Goal: Transaction & Acquisition: Subscribe to service/newsletter

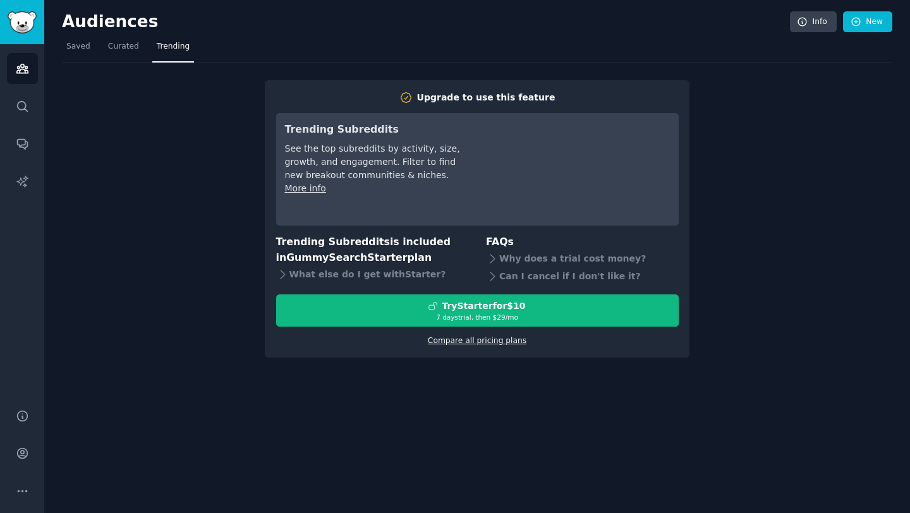
click at [449, 341] on link "Compare all pricing plans" at bounding box center [477, 340] width 99 height 9
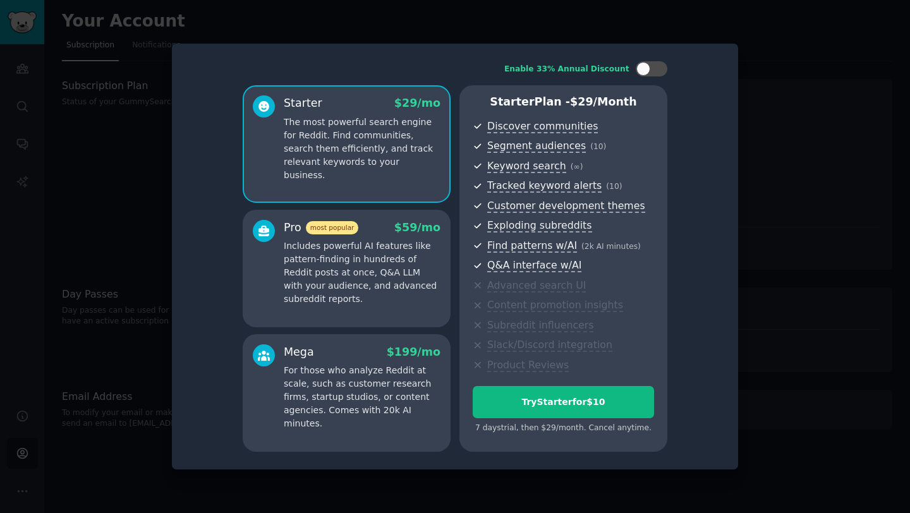
click at [355, 279] on p "Includes powerful AI features like pattern-finding in hundreds of Reddit posts …" at bounding box center [362, 273] width 157 height 66
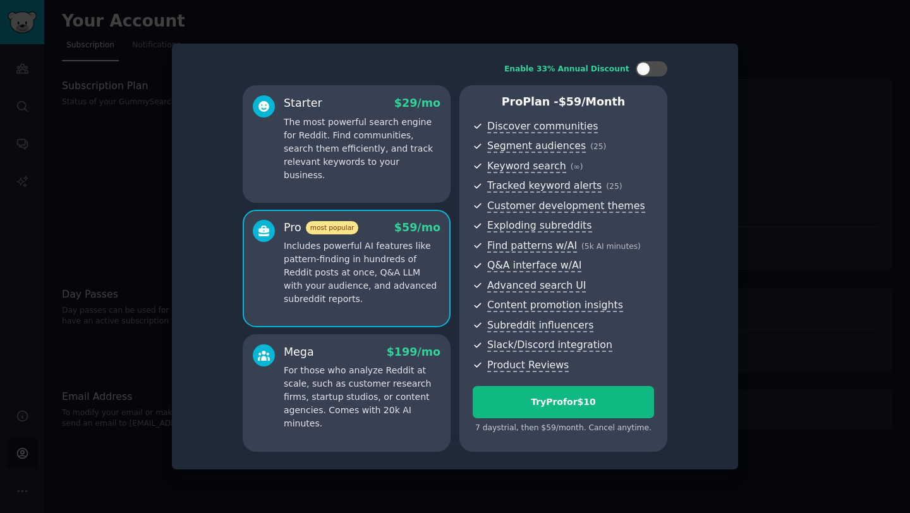
click at [347, 138] on p "The most powerful search engine for Reddit. Find communities, search them effic…" at bounding box center [362, 149] width 157 height 66
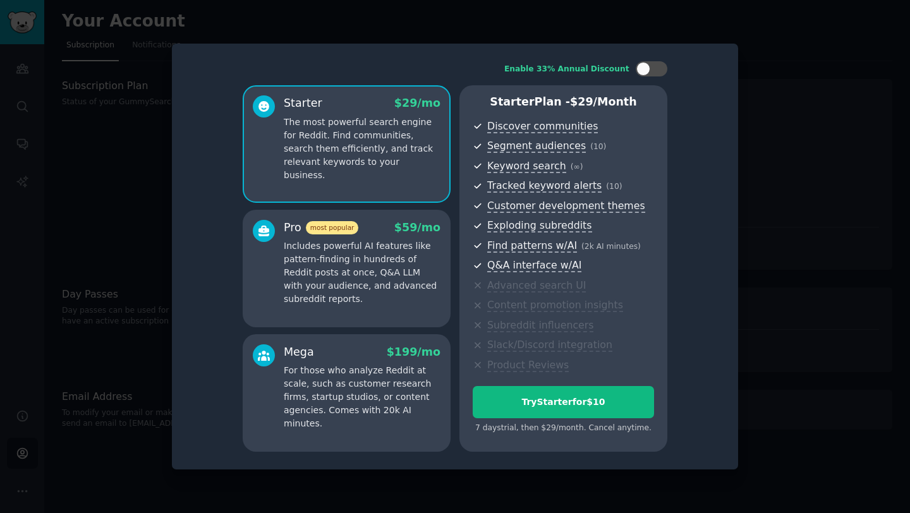
click at [331, 255] on p "Includes powerful AI features like pattern-finding in hundreds of Reddit posts …" at bounding box center [362, 273] width 157 height 66
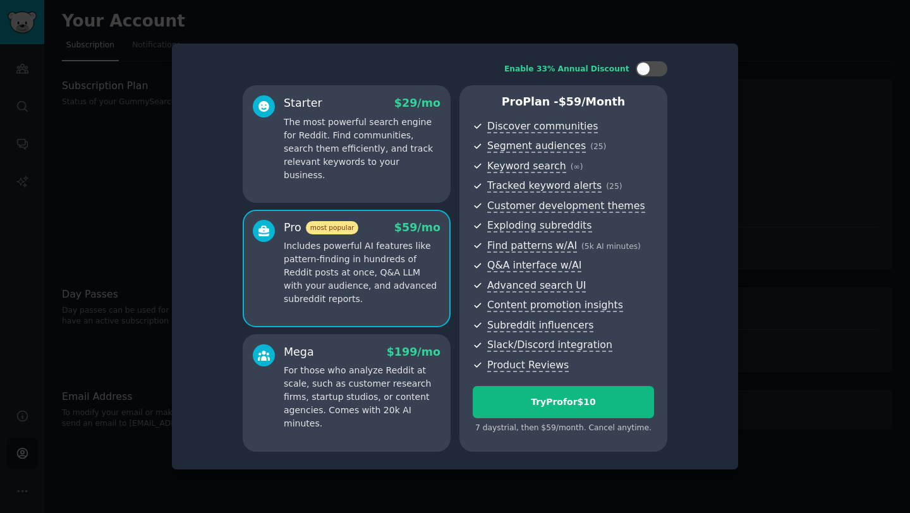
click at [316, 381] on p "For those who analyze Reddit at scale, such as customer research firms, startup…" at bounding box center [362, 397] width 157 height 66
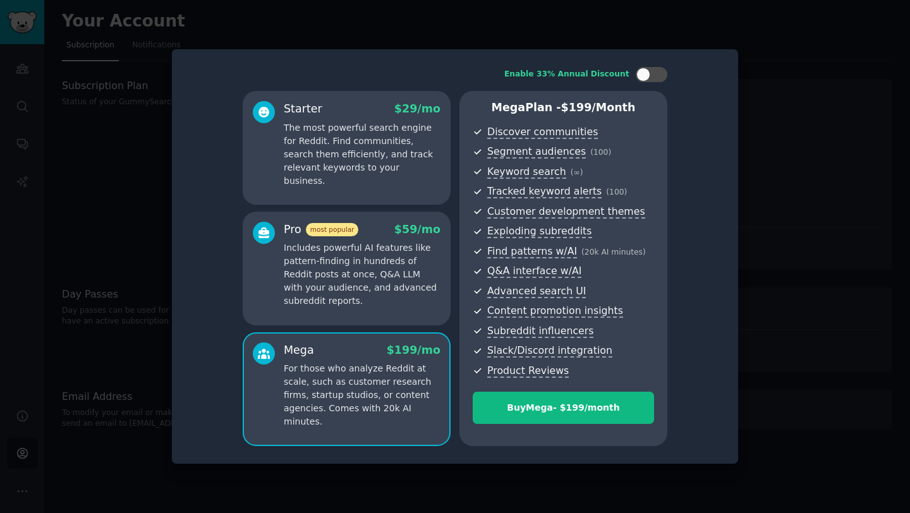
click at [354, 269] on p "Includes powerful AI features like pattern-finding in hundreds of Reddit posts …" at bounding box center [362, 275] width 157 height 66
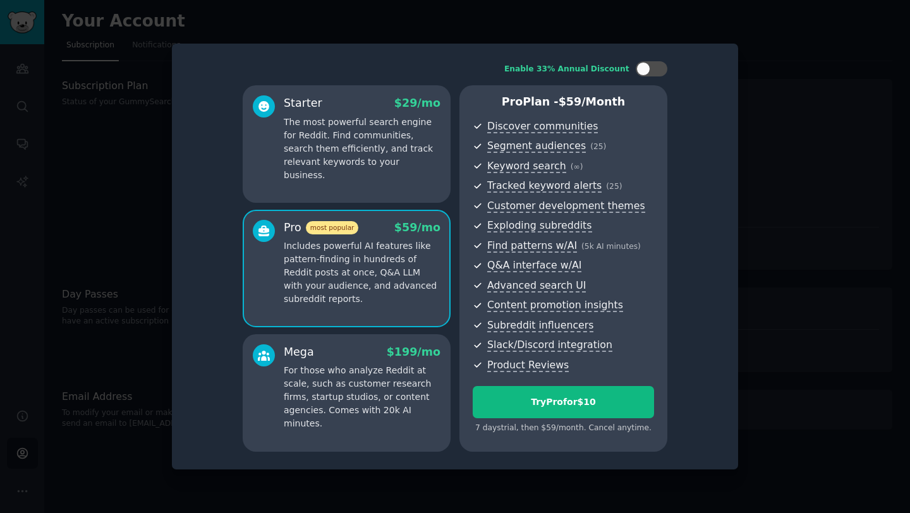
click at [419, 152] on p "The most powerful search engine for Reddit. Find communities, search them effic…" at bounding box center [362, 149] width 157 height 66
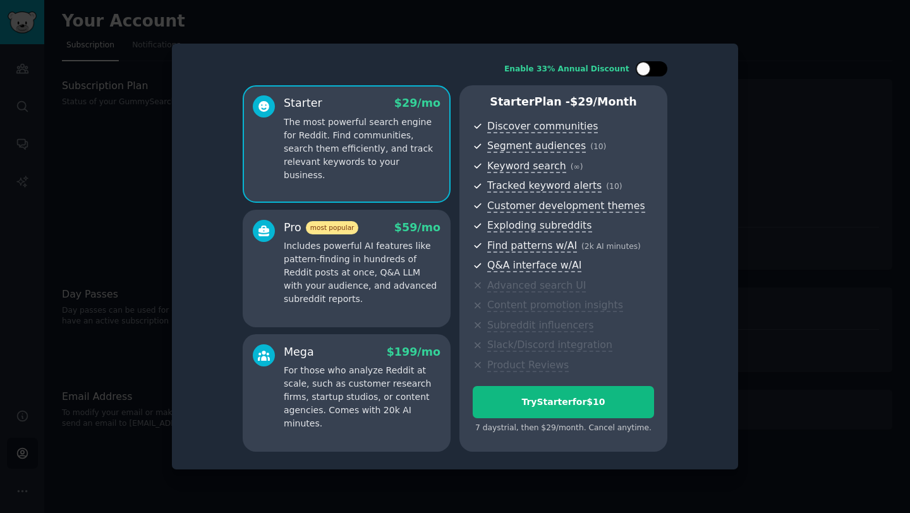
click at [651, 71] on div at bounding box center [652, 68] width 32 height 15
click at [659, 64] on div at bounding box center [660, 69] width 14 height 14
checkbox input "false"
click at [149, 284] on div at bounding box center [455, 256] width 910 height 513
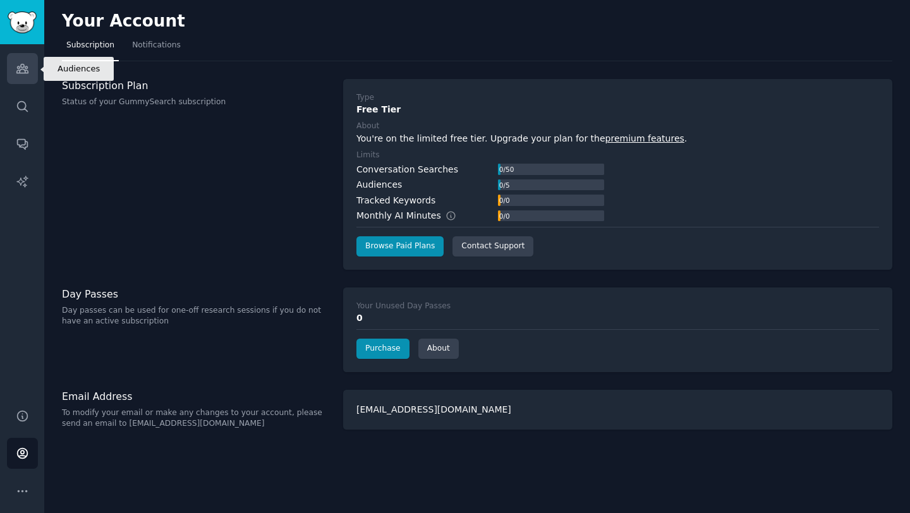
click at [19, 73] on icon "Sidebar" at bounding box center [22, 68] width 13 height 13
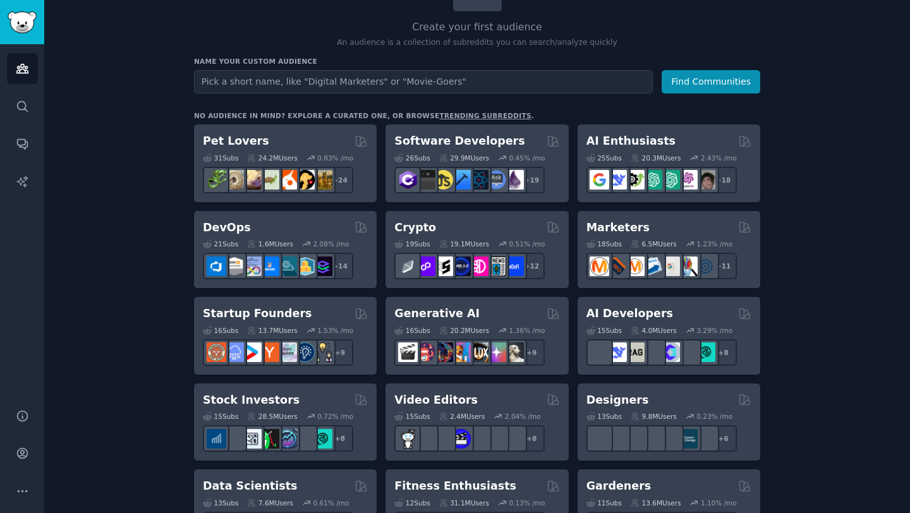
scroll to position [115, 0]
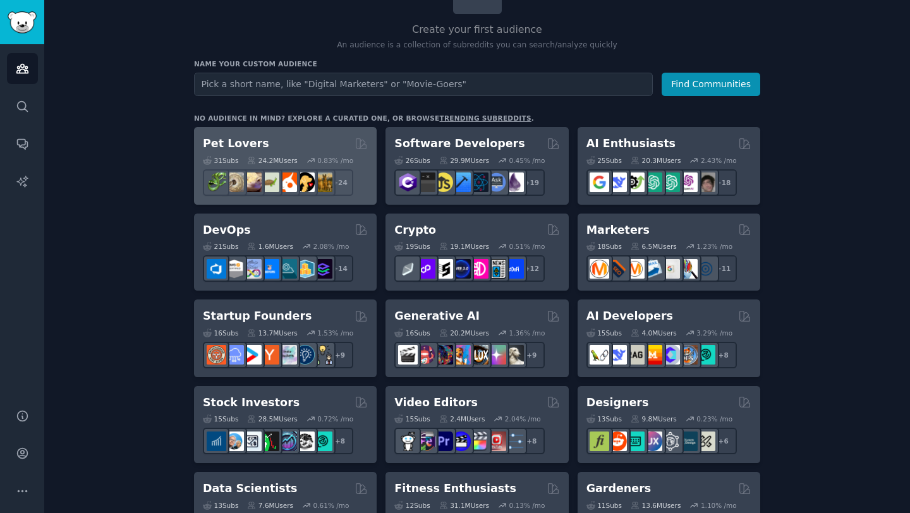
click at [313, 137] on div "Pet Lovers" at bounding box center [285, 144] width 165 height 16
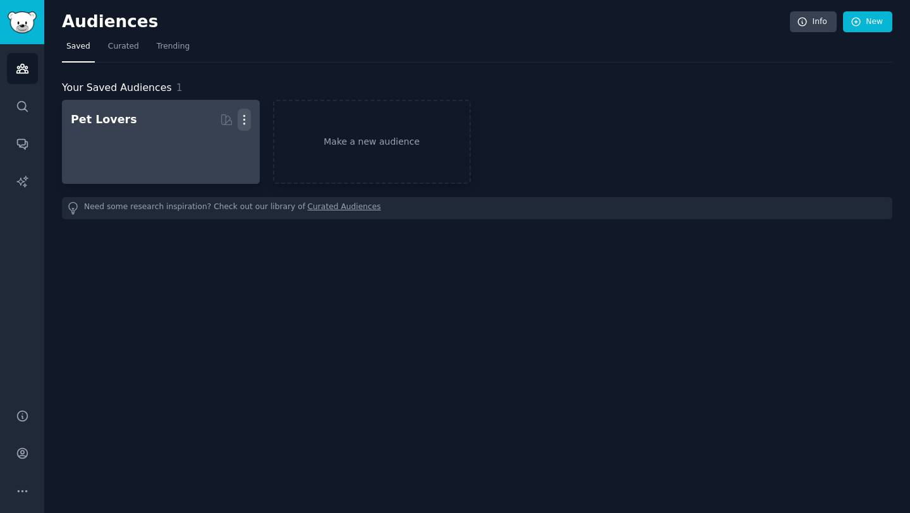
click at [243, 114] on icon "button" at bounding box center [244, 119] width 13 height 13
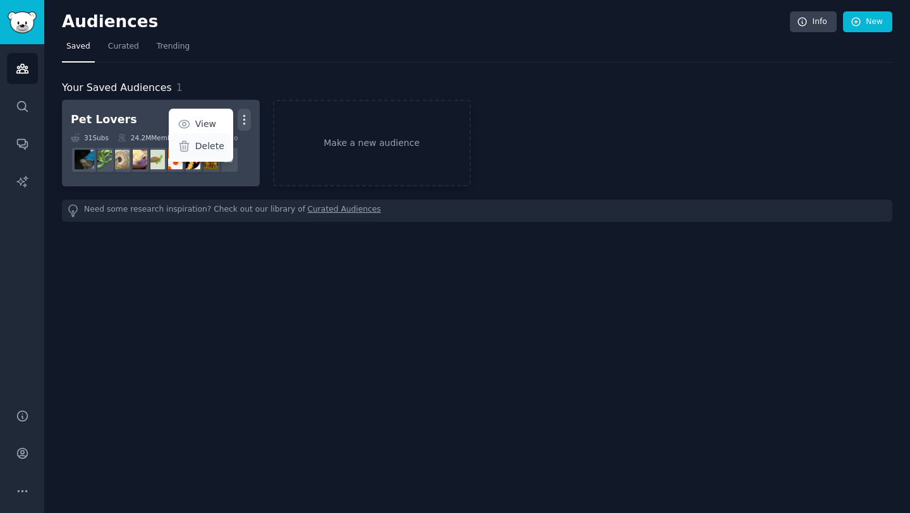
click at [199, 142] on p "Delete" at bounding box center [209, 146] width 29 height 13
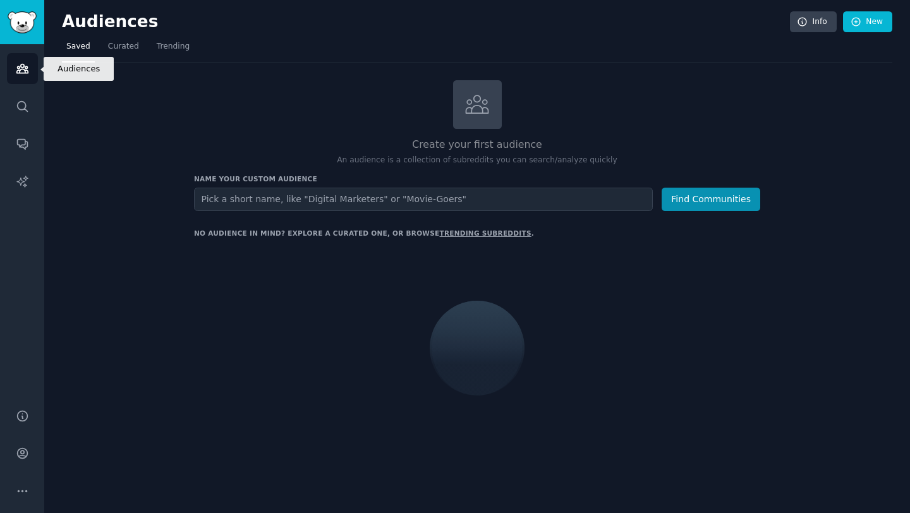
click at [18, 64] on icon "Sidebar" at bounding box center [22, 68] width 13 height 13
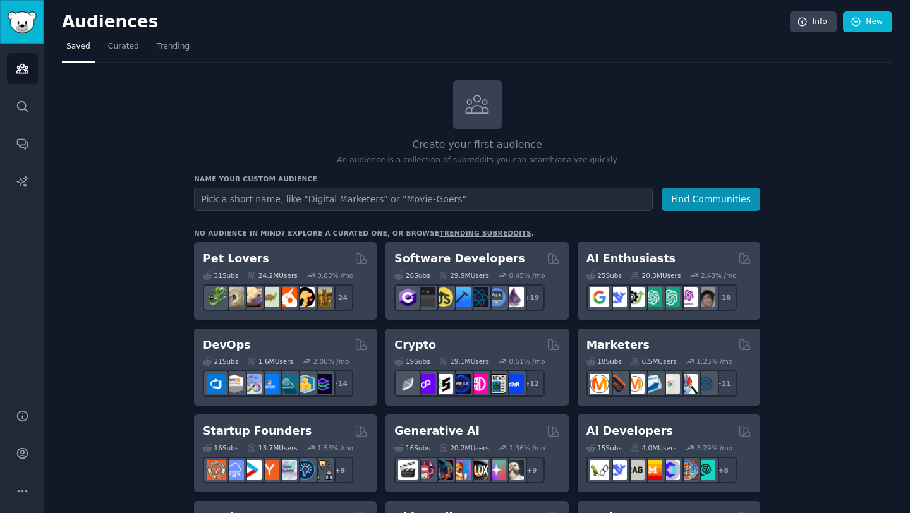
click at [18, 29] on img "Sidebar" at bounding box center [22, 22] width 29 height 22
click at [18, 25] on img "Sidebar" at bounding box center [22, 22] width 29 height 22
click at [101, 23] on h2 "Audiences" at bounding box center [426, 22] width 728 height 20
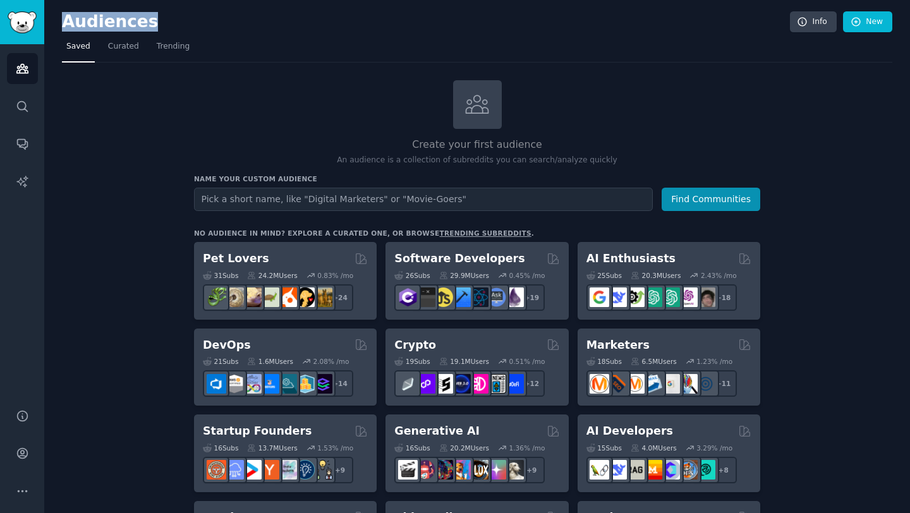
click at [101, 23] on h2 "Audiences" at bounding box center [426, 22] width 728 height 20
click at [23, 462] on link "Account" at bounding box center [22, 453] width 31 height 31
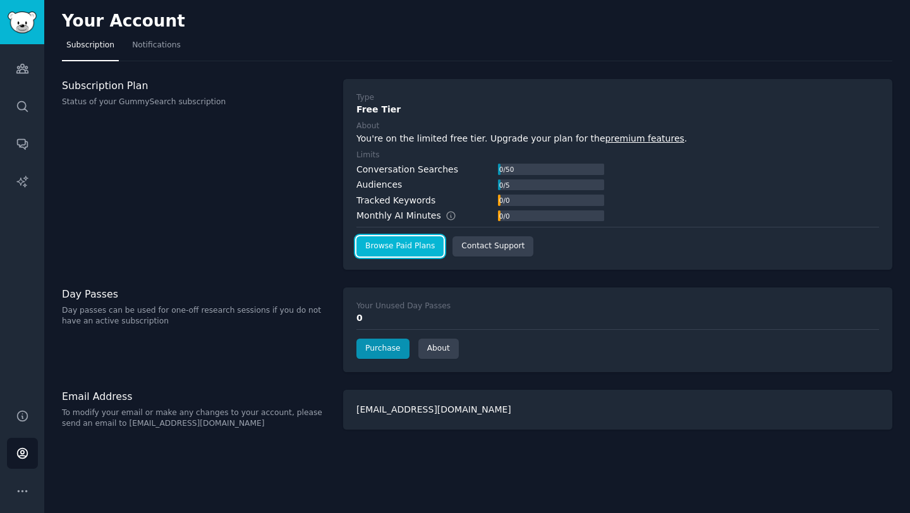
click at [408, 250] on link "Browse Paid Plans" at bounding box center [400, 246] width 87 height 20
